Goal: Task Accomplishment & Management: Complete application form

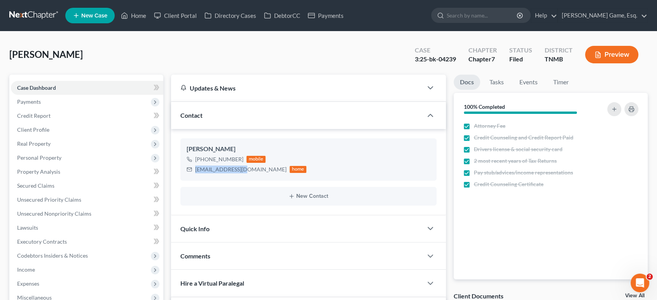
click at [107, 19] on span "New Case" at bounding box center [94, 16] width 26 height 6
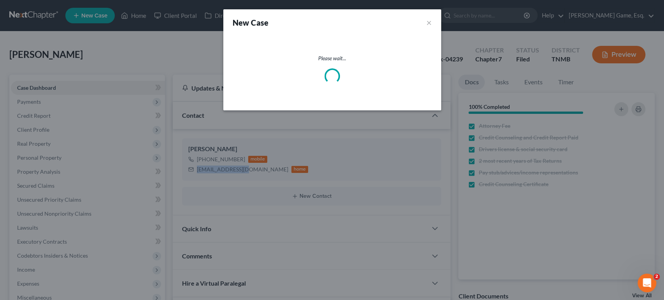
select select "75"
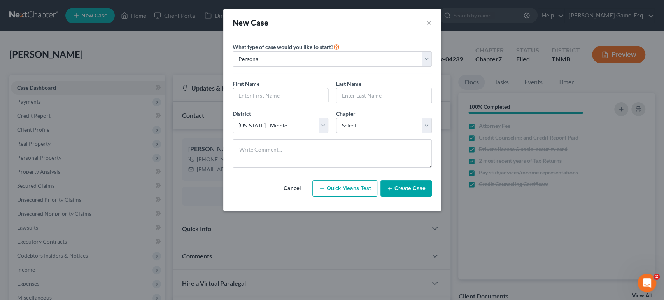
click at [252, 103] on input "text" at bounding box center [280, 95] width 95 height 15
type input "[PERSON_NAME]"
drag, startPoint x: 374, startPoint y: 152, endPoint x: 372, endPoint y: 164, distance: 12.2
click at [374, 133] on select "Select 7 11 12 13" at bounding box center [384, 126] width 96 height 16
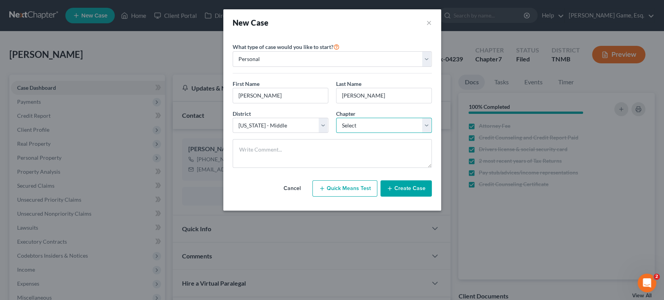
select select "0"
click at [336, 133] on select "Select 7 11 12 13" at bounding box center [384, 126] width 96 height 16
click at [428, 197] on button "Create Case" at bounding box center [405, 188] width 51 height 16
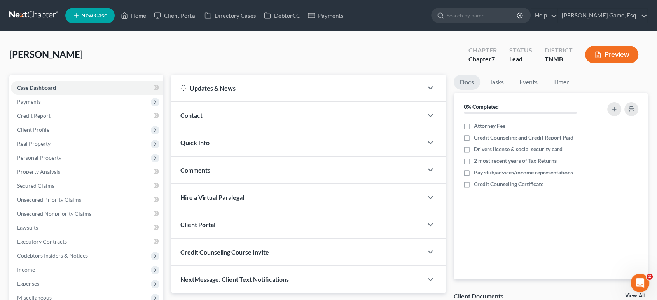
click at [250, 129] on div "Contact" at bounding box center [297, 115] width 252 height 27
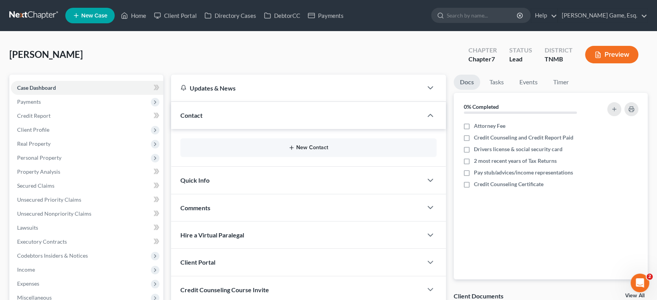
click at [301, 151] on button "New Contact" at bounding box center [309, 148] width 244 height 6
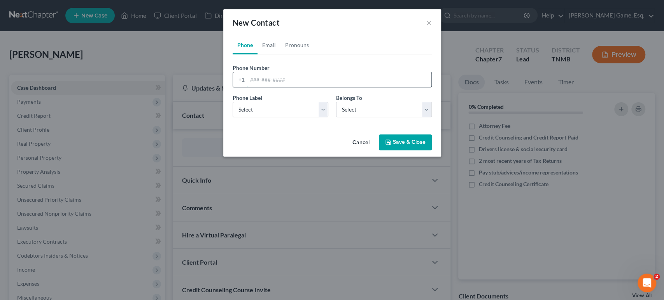
click at [250, 87] on input "tel" at bounding box center [339, 79] width 184 height 15
type input "9313677952"
click at [274, 117] on select "Select Mobile Home Work Other" at bounding box center [281, 110] width 96 height 16
select select "0"
click at [233, 117] on select "Select Mobile Home Work Other" at bounding box center [281, 110] width 96 height 16
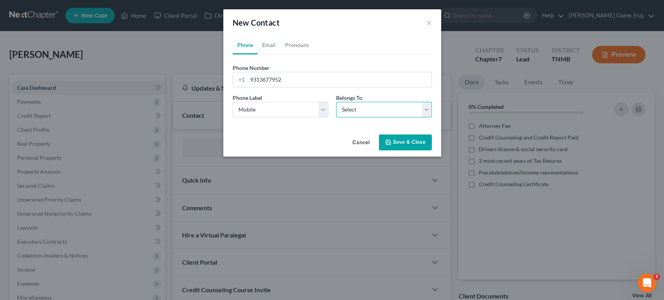
click at [358, 117] on select "Select Client Other" at bounding box center [384, 110] width 96 height 16
select select "0"
click at [336, 117] on select "Select Client Other" at bounding box center [384, 110] width 96 height 16
click at [257, 54] on link "Email" at bounding box center [268, 45] width 23 height 19
click at [273, 87] on input "email" at bounding box center [339, 79] width 184 height 15
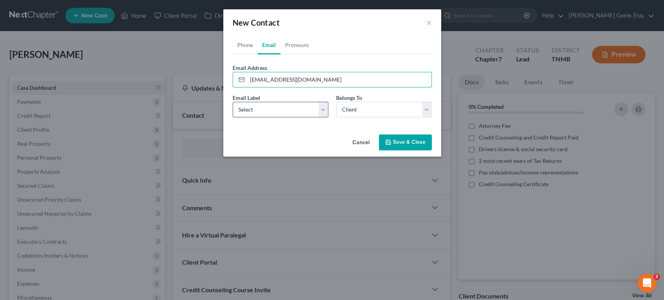
type input "[EMAIL_ADDRESS][DOMAIN_NAME]"
click at [236, 117] on select "Select Home Work Other" at bounding box center [281, 110] width 96 height 16
select select "0"
click at [233, 117] on select "Select Home Work Other" at bounding box center [281, 110] width 96 height 16
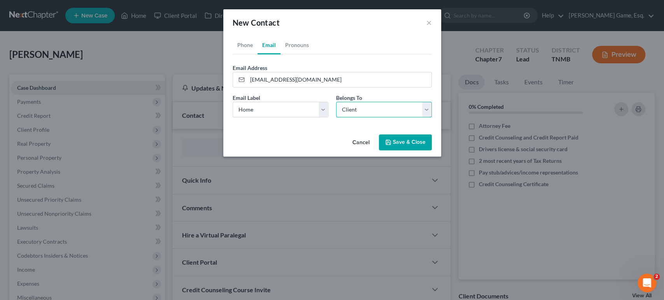
click at [357, 117] on select "Select Client Other" at bounding box center [384, 110] width 96 height 16
click at [336, 117] on select "Select Client Other" at bounding box center [384, 110] width 96 height 16
click at [423, 151] on button "Save & Close" at bounding box center [405, 143] width 53 height 16
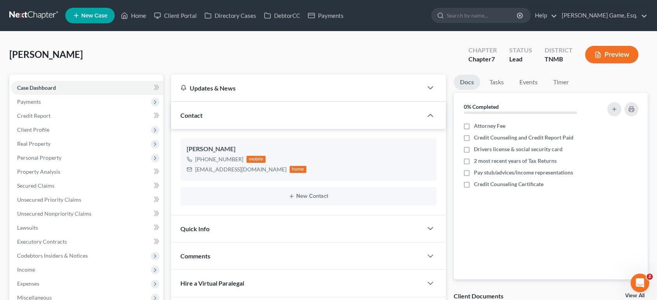
scroll to position [231, 0]
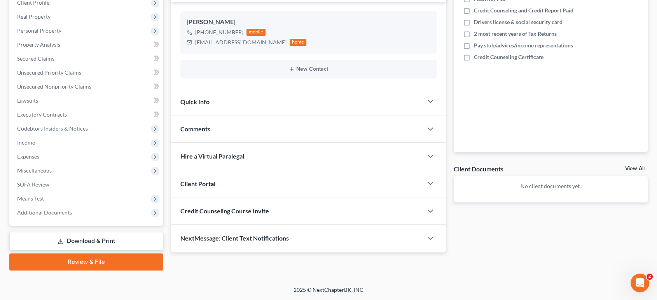
click at [326, 170] on div "Client Portal" at bounding box center [297, 183] width 252 height 27
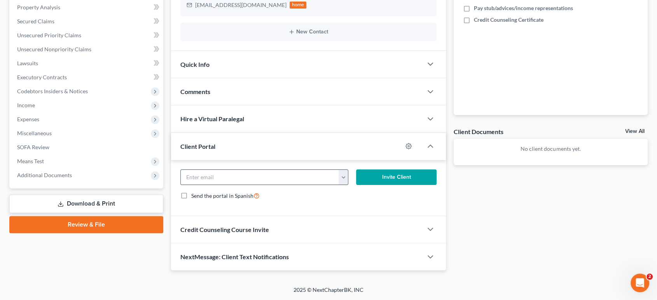
click at [341, 185] on button "button" at bounding box center [344, 177] width 10 height 15
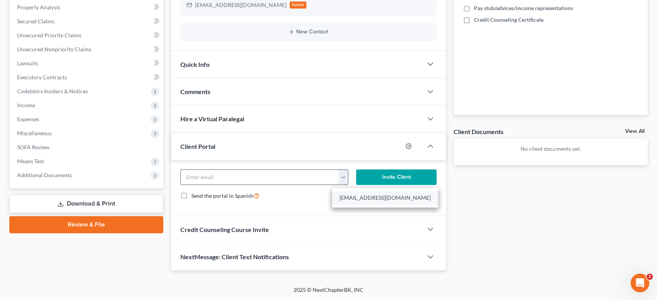
click at [357, 205] on link "[EMAIL_ADDRESS][DOMAIN_NAME]" at bounding box center [385, 197] width 106 height 13
type input "[EMAIL_ADDRESS][DOMAIN_NAME]"
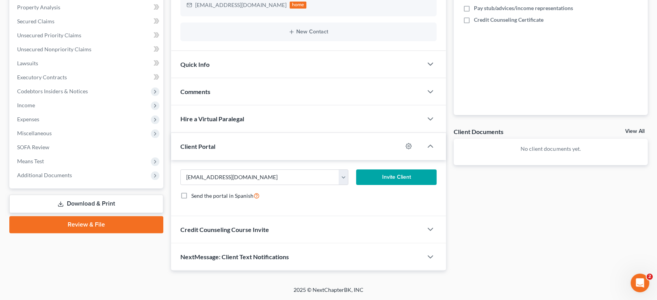
click at [388, 185] on button "Invite Client" at bounding box center [396, 178] width 80 height 16
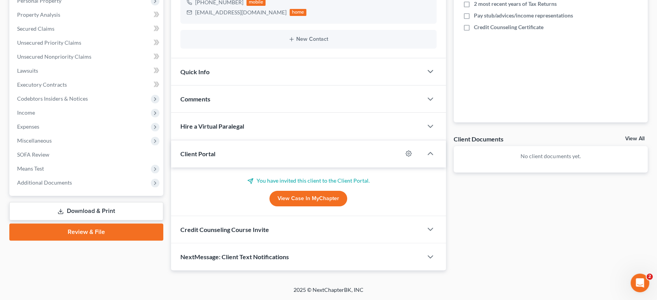
scroll to position [0, 0]
